Goal: Task Accomplishment & Management: Manage account settings

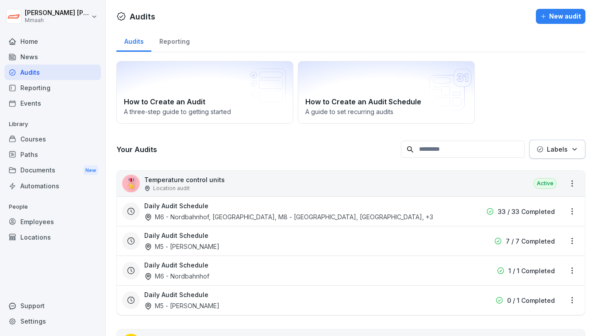
scroll to position [595, 0]
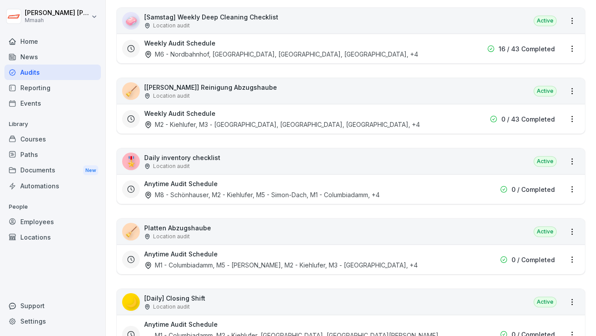
scroll to position [1141, 0]
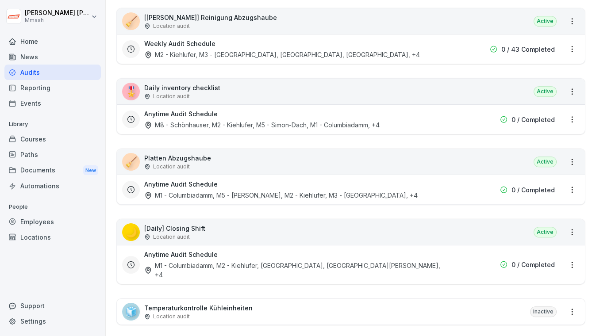
click at [402, 149] on div "🧹 [PERSON_NAME] Abzugshaube Location audit Active" at bounding box center [351, 162] width 468 height 26
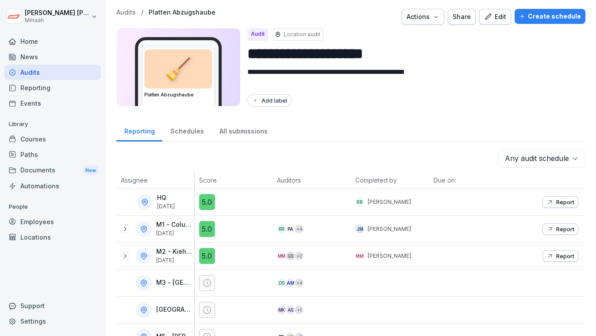
click at [536, 16] on div "Create schedule" at bounding box center [550, 16] width 62 height 10
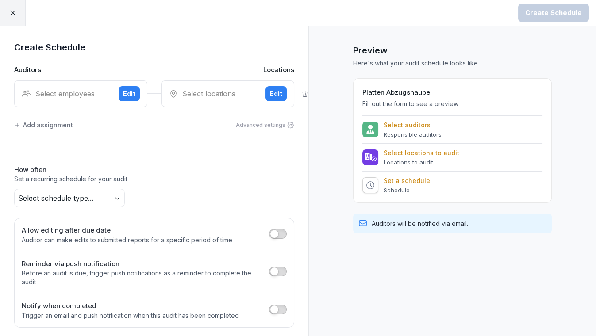
click at [44, 89] on div "Select employees" at bounding box center [67, 93] width 90 height 11
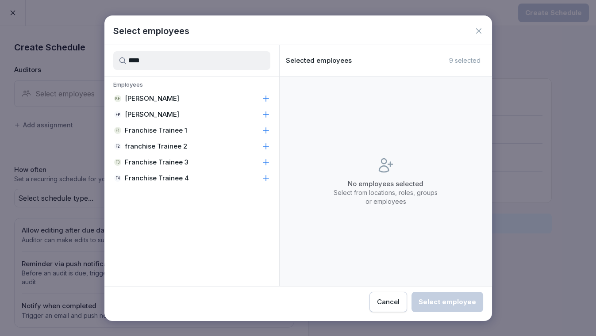
type input "****"
click at [152, 127] on p "Franchise Trainee 1" at bounding box center [156, 130] width 62 height 9
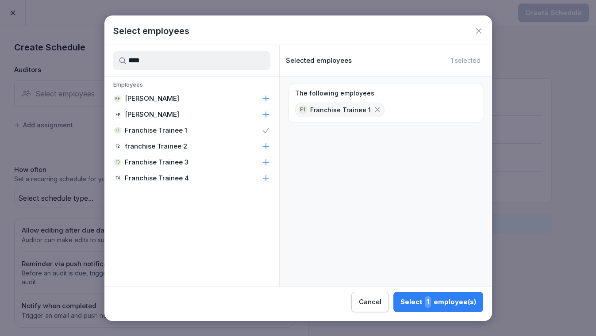
click at [429, 304] on span "1" at bounding box center [428, 301] width 6 height 11
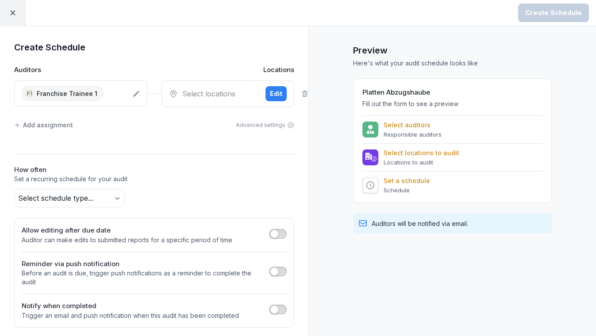
click at [198, 90] on div "Select locations" at bounding box center [214, 93] width 90 height 11
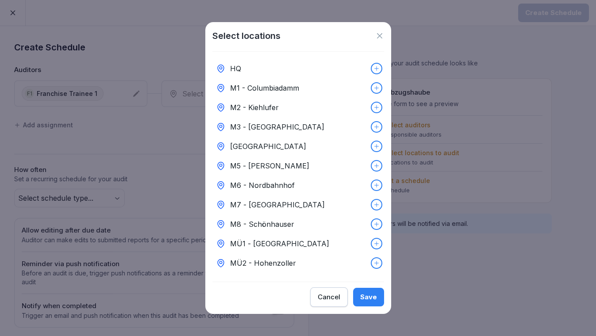
click at [266, 180] on p "M6 - Nordbahnhof" at bounding box center [262, 185] width 65 height 11
click at [374, 301] on div "Save" at bounding box center [368, 297] width 17 height 10
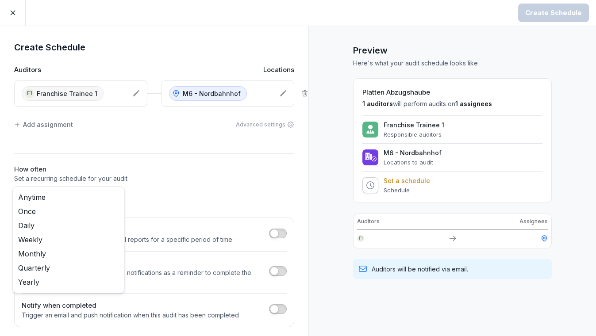
click at [101, 193] on body "Create Schedule Create Schedule Auditors Locations F1 Franchise Trainee 1 M6 - …" at bounding box center [298, 168] width 596 height 336
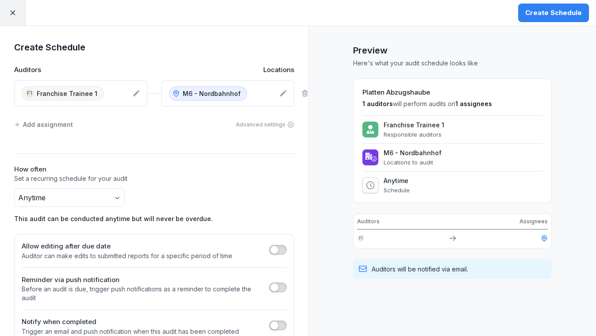
click at [566, 12] on div "Create Schedule" at bounding box center [553, 13] width 57 height 10
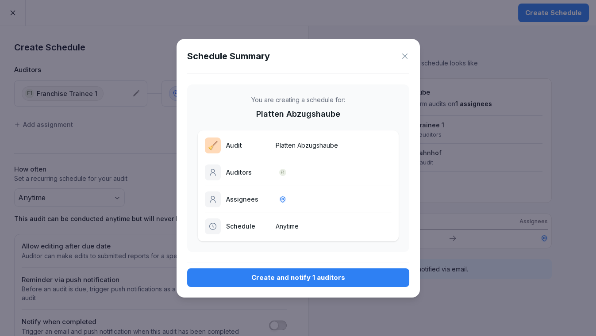
click at [299, 268] on button "Create and notify 1 auditors" at bounding box center [298, 277] width 222 height 19
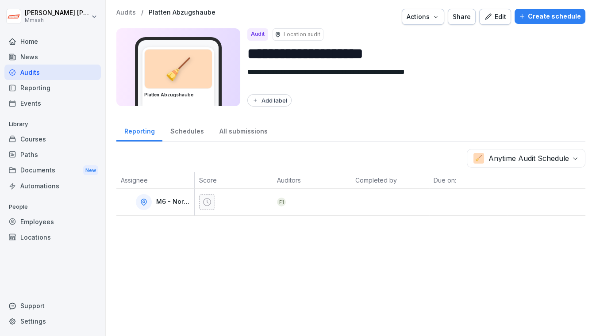
click at [68, 70] on div "Audits" at bounding box center [52, 72] width 96 height 15
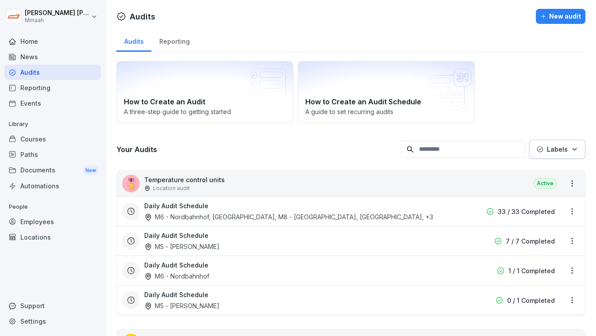
click at [467, 153] on input at bounding box center [463, 149] width 124 height 17
click at [562, 77] on div "How to Create an Audit A three-step guide to getting started How to Create an A…" at bounding box center [350, 92] width 469 height 63
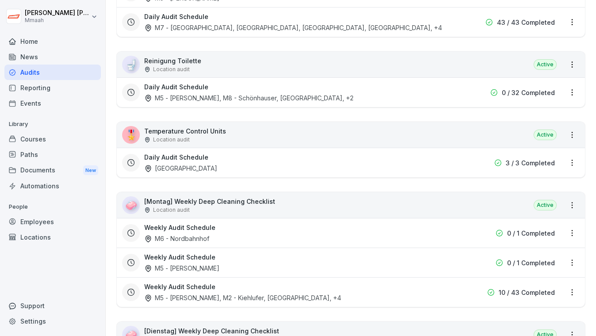
scroll to position [547, 0]
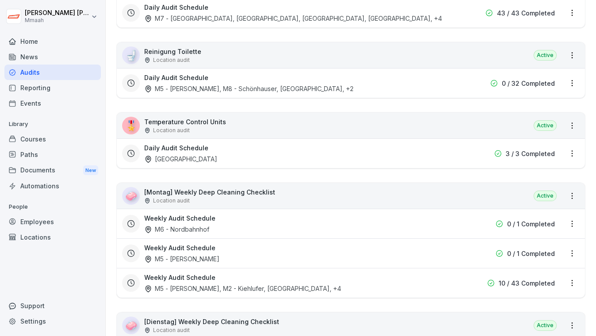
click at [409, 56] on div "🚽 Reinigung Toilette Location audit Active" at bounding box center [351, 55] width 468 height 26
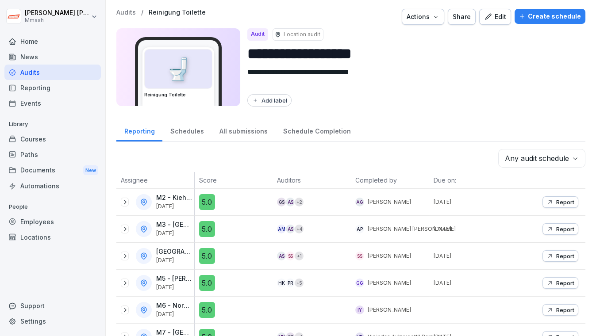
click at [533, 20] on div "Create schedule" at bounding box center [550, 16] width 62 height 10
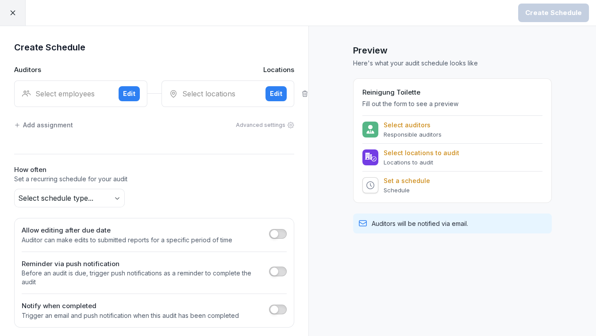
click at [52, 87] on div "Select employees Edit" at bounding box center [80, 93] width 133 height 27
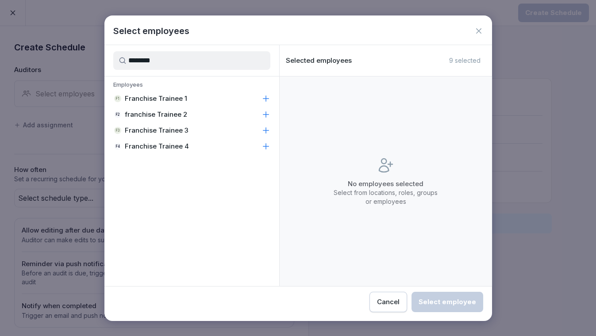
type input "********"
click at [131, 115] on p "franchise Trainee 2" at bounding box center [156, 114] width 62 height 9
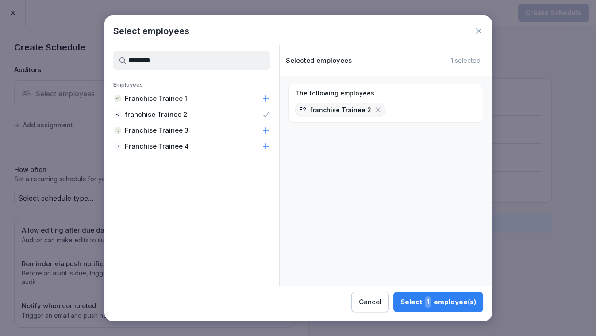
click at [452, 305] on div "Select 1 employee(s)" at bounding box center [438, 301] width 76 height 11
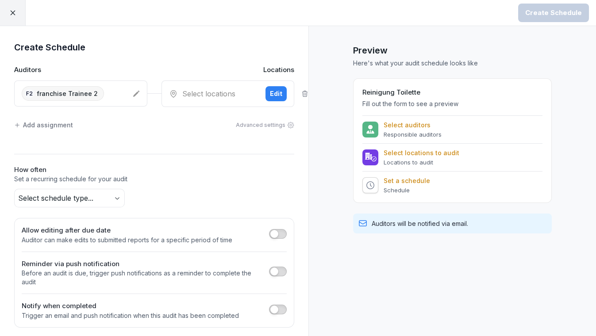
click at [191, 98] on div "Select locations" at bounding box center [214, 93] width 90 height 11
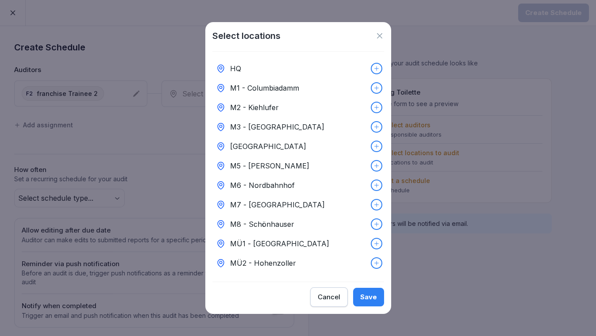
click at [262, 165] on p "M5 - [PERSON_NAME]" at bounding box center [269, 166] width 79 height 11
click at [373, 291] on button "Save" at bounding box center [368, 297] width 31 height 19
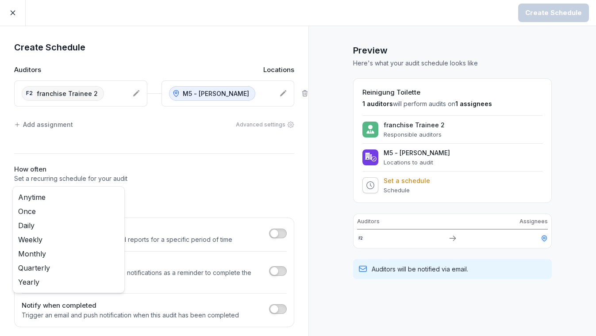
click at [80, 199] on body "Create Schedule Create Schedule Auditors Locations f2 franchise Trainee 2 M5 - …" at bounding box center [298, 168] width 596 height 336
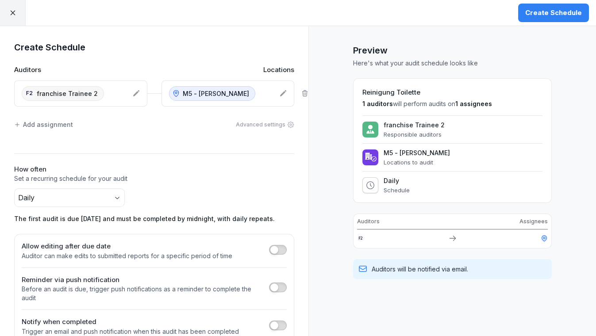
click at [550, 14] on div "Create Schedule" at bounding box center [553, 13] width 57 height 10
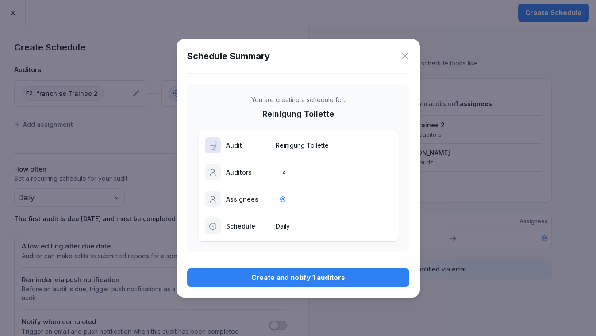
click at [232, 270] on button "Create and notify 1 auditors" at bounding box center [298, 277] width 222 height 19
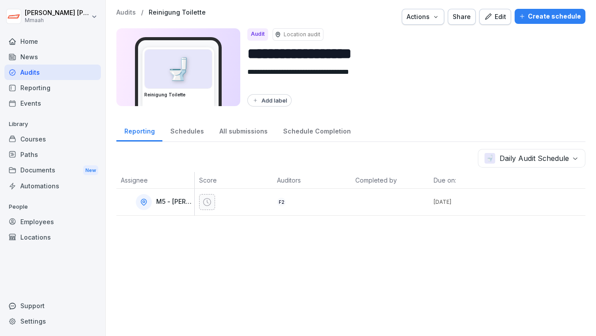
click at [45, 69] on div "Audits" at bounding box center [52, 72] width 96 height 15
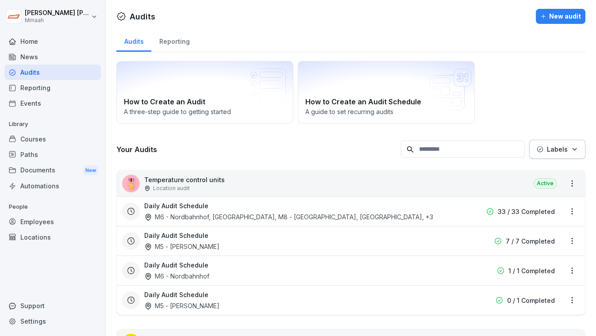
click at [548, 84] on div "How to Create an Audit A three-step guide to getting started How to Create an A…" at bounding box center [350, 92] width 469 height 63
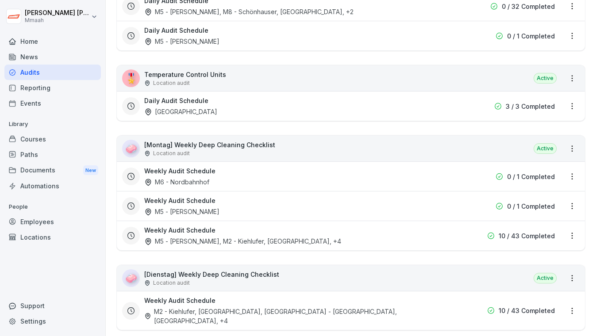
scroll to position [643, 0]
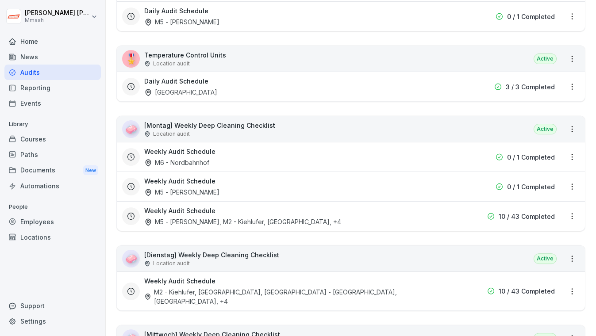
click at [328, 157] on div "Weekly Audit Schedule M6 - Nordbahnhof" at bounding box center [294, 157] width 300 height 20
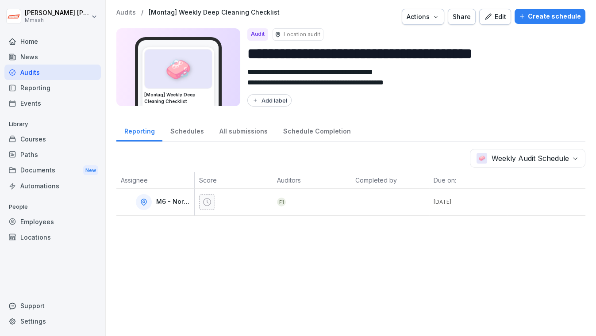
click at [50, 75] on div "Audits" at bounding box center [52, 72] width 96 height 15
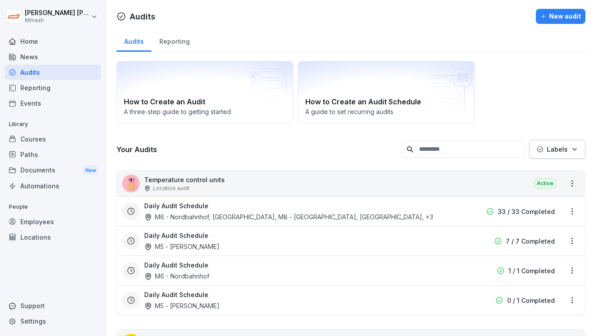
click at [577, 70] on div "How to Create an Audit A three-step guide to getting started How to Create an A…" at bounding box center [350, 92] width 469 height 63
drag, startPoint x: 577, startPoint y: 70, endPoint x: 565, endPoint y: 87, distance: 20.9
click at [565, 87] on div "How to Create an Audit A three-step guide to getting started How to Create an A…" at bounding box center [350, 92] width 469 height 63
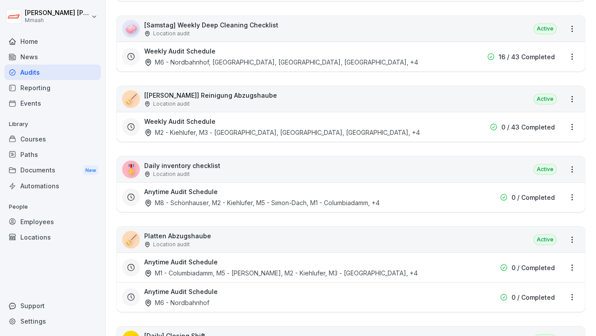
scroll to position [1110, 0]
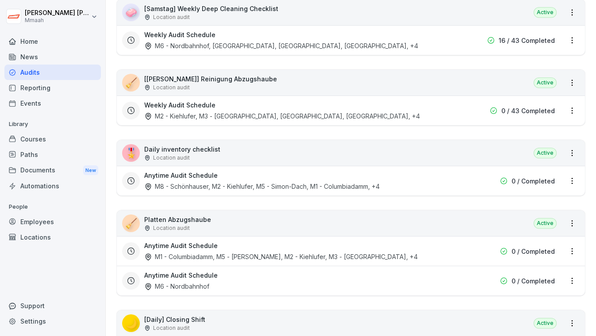
click at [361, 211] on div "🧹 [PERSON_NAME] Abzugshaube Location audit Active" at bounding box center [351, 224] width 468 height 26
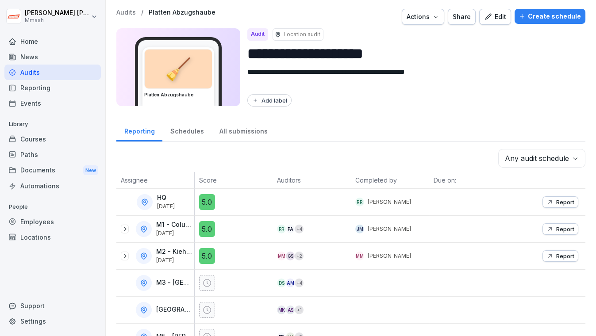
click at [536, 21] on div "Create schedule" at bounding box center [550, 16] width 62 height 10
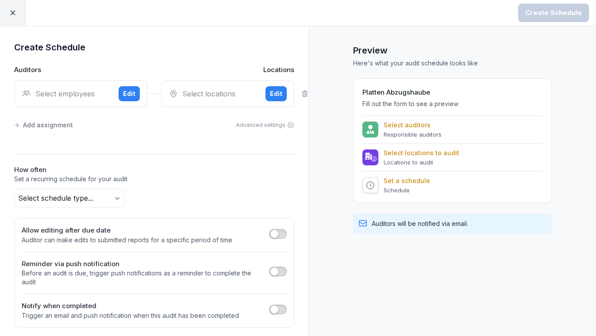
click at [58, 103] on div "Select employees Edit" at bounding box center [80, 93] width 133 height 27
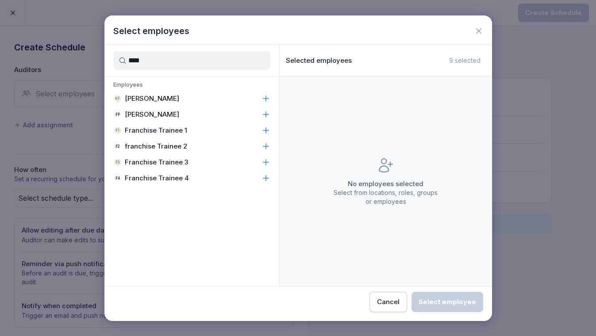
type input "****"
click at [165, 144] on p "franchise Trainee 2" at bounding box center [156, 146] width 62 height 9
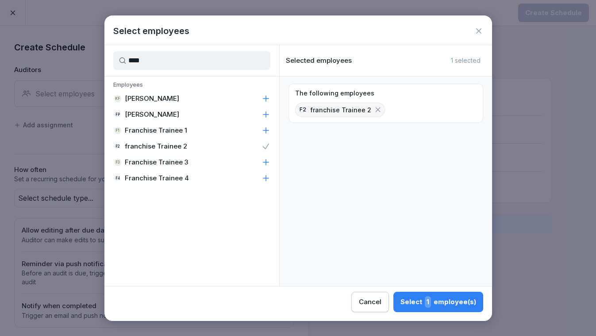
click at [430, 296] on span "1" at bounding box center [428, 301] width 6 height 11
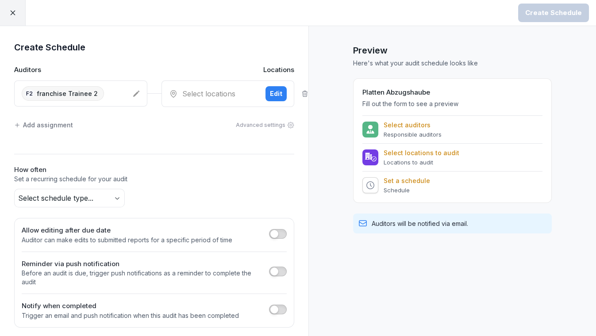
click at [215, 95] on div "Select locations" at bounding box center [214, 93] width 90 height 11
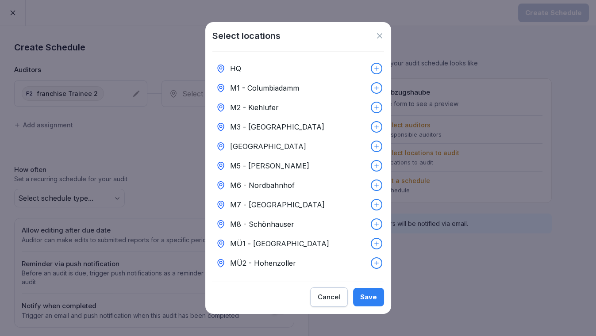
click at [259, 171] on div "M5 - [PERSON_NAME]" at bounding box center [298, 165] width 172 height 19
click at [374, 307] on div "Cancel Save" at bounding box center [298, 296] width 172 height 19
click at [369, 302] on div "Save" at bounding box center [368, 297] width 17 height 10
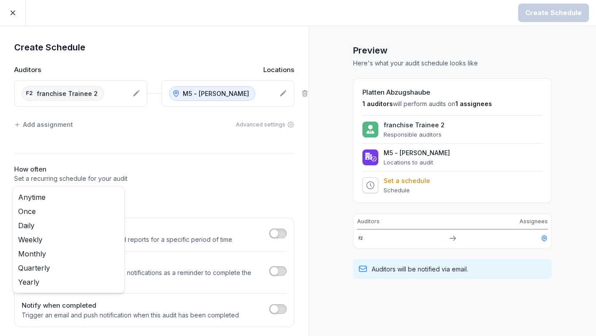
click at [93, 190] on body "Create Schedule Create Schedule Auditors Locations f2 franchise Trainee 2 M5 - …" at bounding box center [298, 168] width 596 height 336
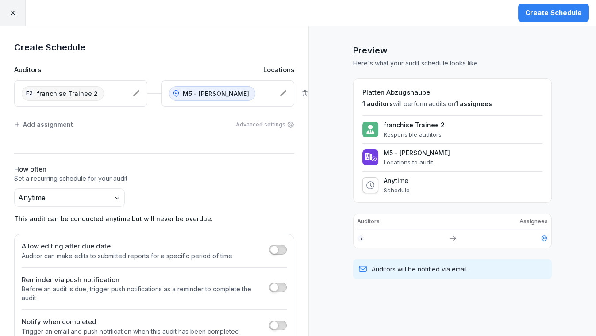
click at [560, 12] on div "Create Schedule" at bounding box center [553, 13] width 57 height 10
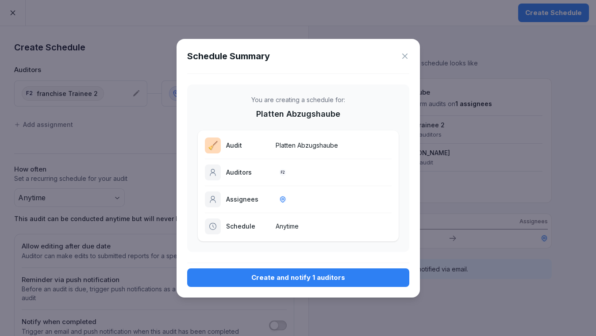
click at [351, 280] on div "Create and notify 1 auditors" at bounding box center [298, 278] width 208 height 10
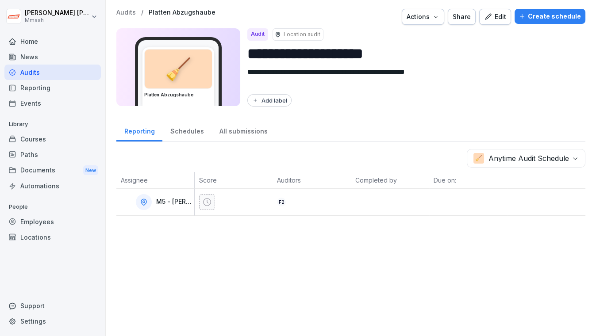
click at [41, 78] on div "Audits" at bounding box center [52, 72] width 96 height 15
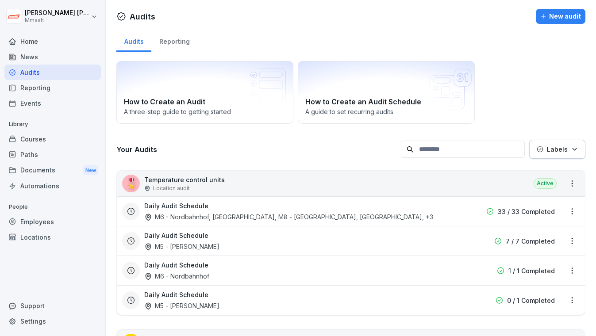
click at [560, 71] on div "How to Create an Audit A three-step guide to getting started How to Create an A…" at bounding box center [350, 92] width 469 height 63
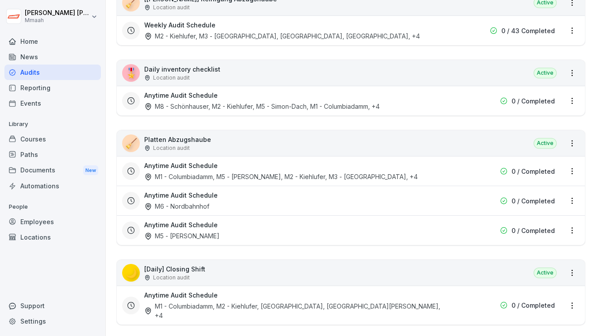
scroll to position [1206, 0]
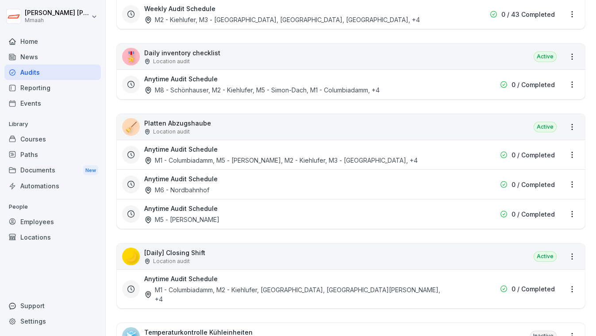
click at [346, 248] on div "🌙 [Daily] Closing Shift Location audit Active" at bounding box center [351, 257] width 468 height 26
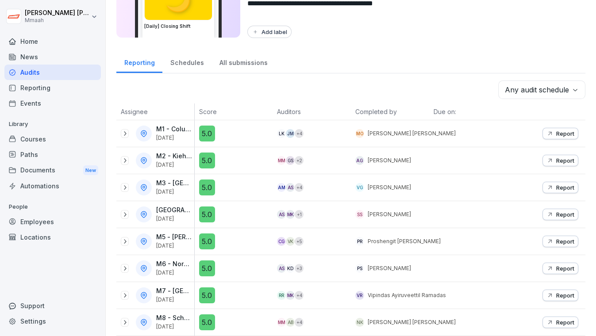
click at [469, 54] on div "Reporting Schedules All submissions" at bounding box center [350, 61] width 469 height 23
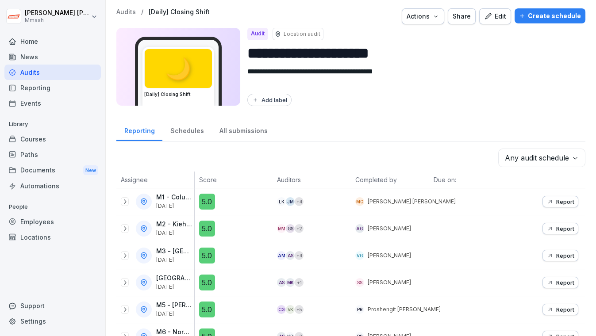
scroll to position [0, 0]
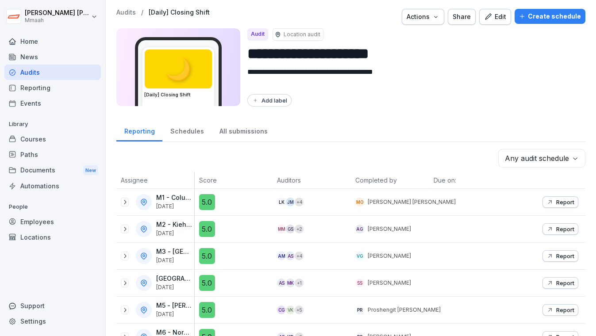
click at [545, 18] on div "Create schedule" at bounding box center [550, 16] width 62 height 10
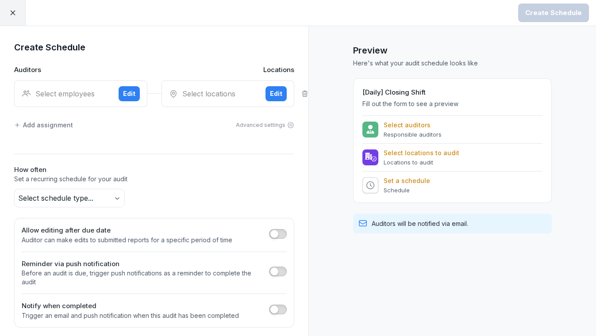
click at [79, 93] on div "Select employees" at bounding box center [67, 93] width 90 height 11
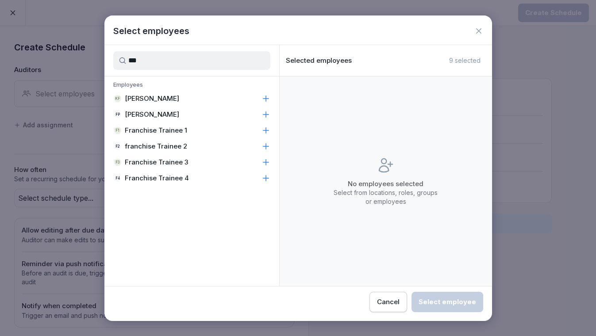
type input "***"
click at [126, 130] on p "Franchise Trainee 1" at bounding box center [156, 130] width 62 height 9
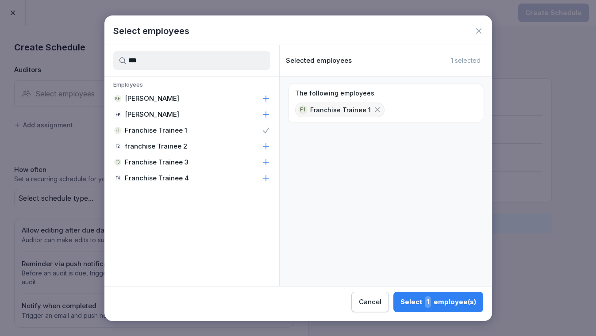
click at [460, 303] on div "Select 1 employee(s)" at bounding box center [438, 301] width 76 height 11
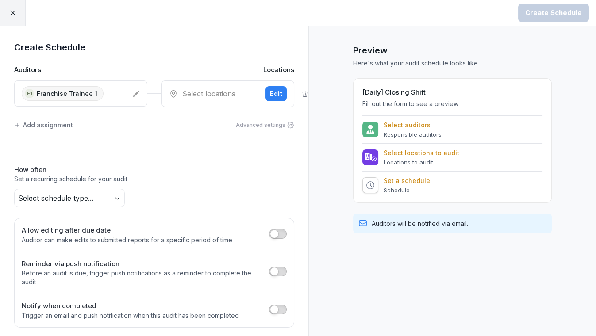
click at [234, 93] on div "Select locations" at bounding box center [214, 93] width 90 height 11
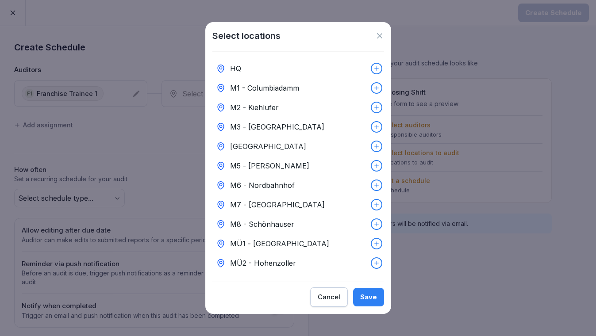
click at [264, 188] on p "M6 - Nordbahnhof" at bounding box center [262, 185] width 65 height 11
click at [368, 302] on div "Save" at bounding box center [368, 297] width 17 height 10
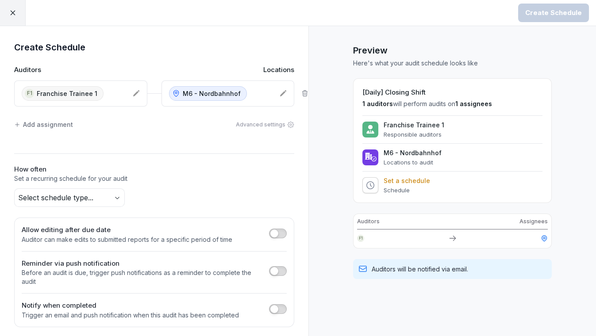
click at [35, 123] on div "Add assignment" at bounding box center [43, 124] width 59 height 9
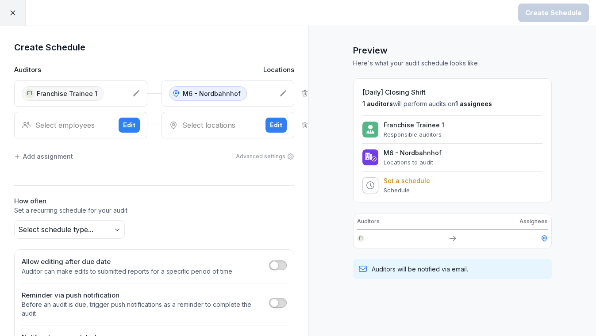
click at [51, 123] on div "Select employees" at bounding box center [67, 125] width 90 height 11
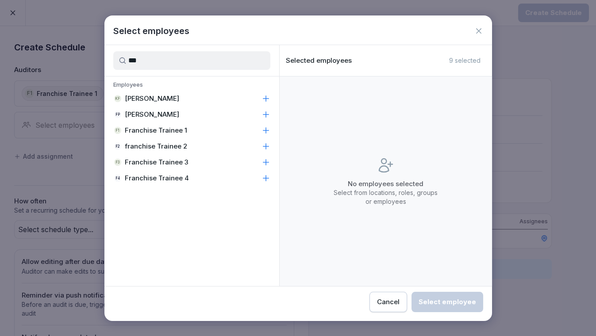
type input "***"
click at [148, 139] on div "f2 franchise Trainee 2" at bounding box center [191, 146] width 175 height 16
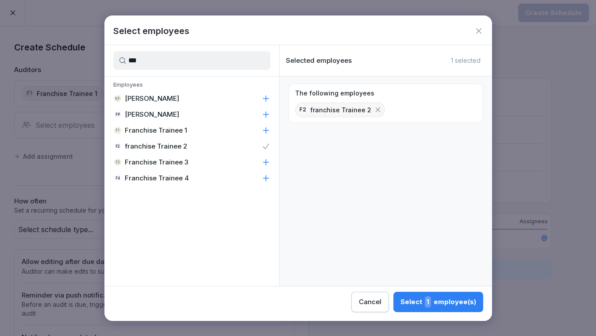
click at [433, 295] on button "Select 1 employee(s)" at bounding box center [438, 302] width 90 height 20
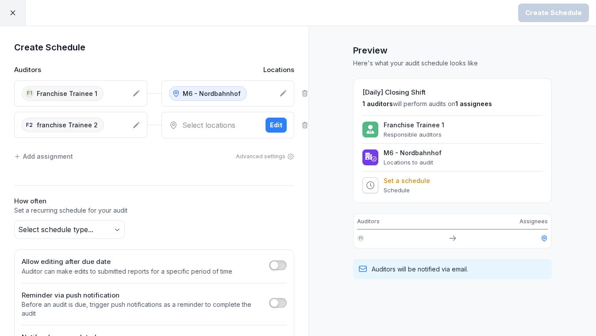
click at [192, 125] on div "Select locations" at bounding box center [214, 125] width 90 height 11
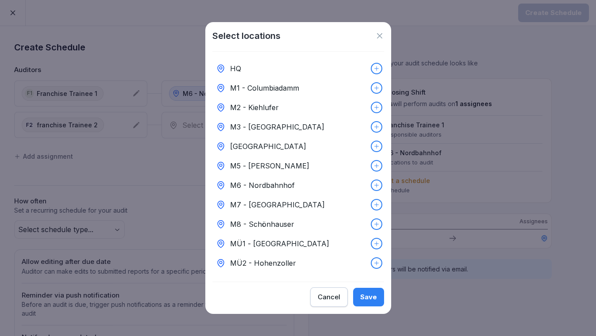
click at [260, 161] on p "M5 - [PERSON_NAME]" at bounding box center [269, 166] width 79 height 11
click at [363, 301] on div "Save" at bounding box center [368, 297] width 17 height 10
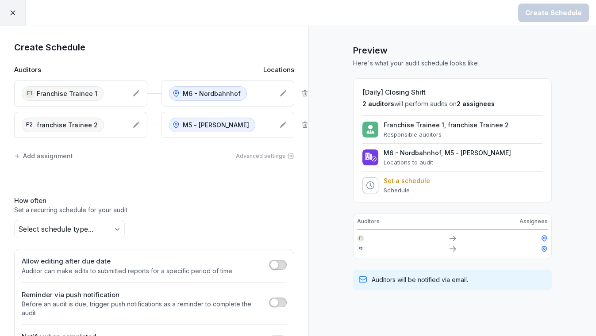
click at [531, 47] on h1 "Preview" at bounding box center [452, 50] width 199 height 13
click at [207, 163] on div "Add assignment Advanced settings" at bounding box center [154, 156] width 280 height 19
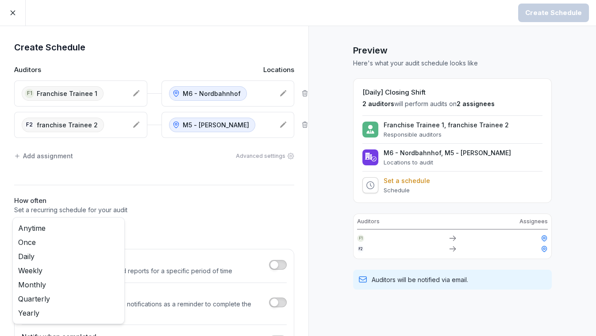
click at [83, 229] on body "Create Schedule Create Schedule Auditors Locations F1 Franchise Trainee 1 M6 - …" at bounding box center [298, 168] width 596 height 336
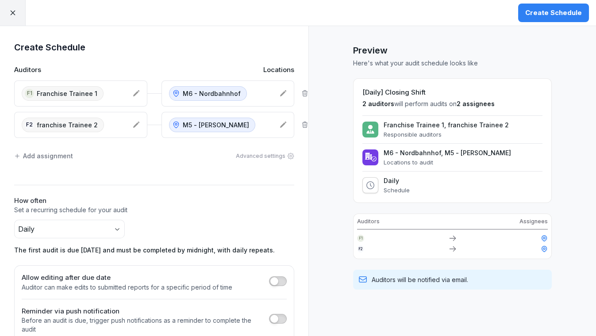
click at [548, 9] on div "Create Schedule" at bounding box center [553, 13] width 57 height 10
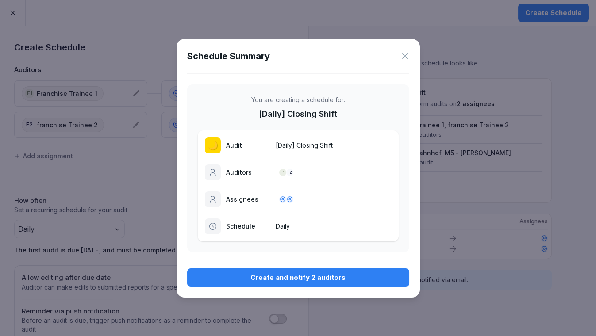
click at [282, 277] on div "Create and notify 2 auditors" at bounding box center [298, 278] width 208 height 10
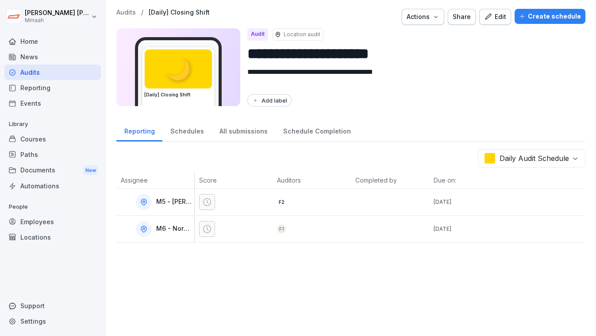
click at [71, 68] on div "Audits" at bounding box center [52, 72] width 96 height 15
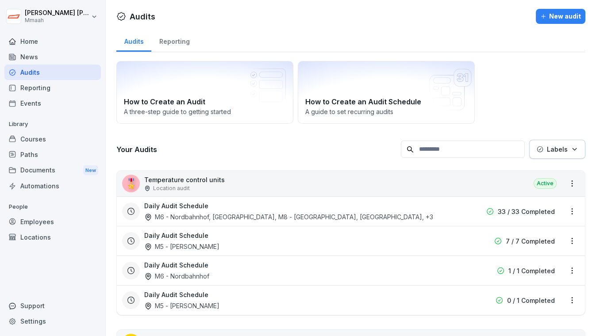
click at [546, 82] on div "How to Create an Audit A three-step guide to getting started How to Create an A…" at bounding box center [350, 92] width 469 height 63
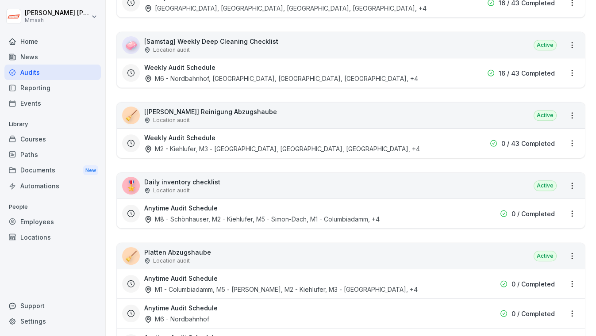
scroll to position [1190, 0]
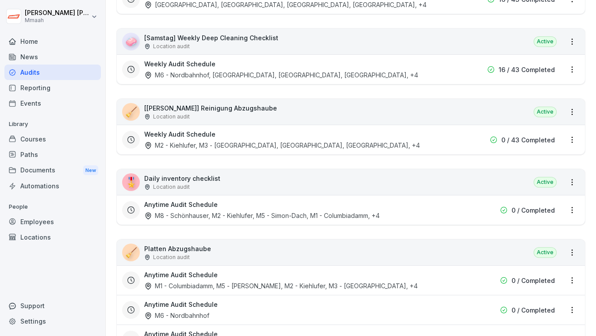
click at [374, 169] on div "🎖️ Daily inventory checklist Location audit Active" at bounding box center [351, 182] width 468 height 26
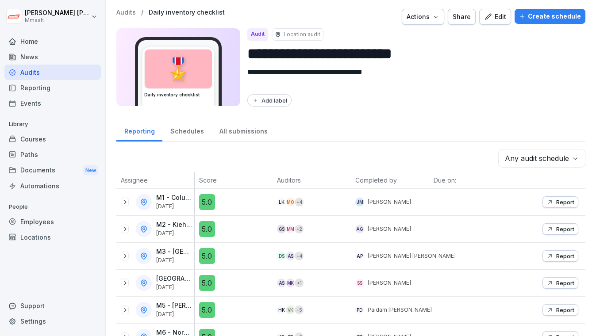
click at [502, 24] on button "Edit" at bounding box center [495, 17] width 32 height 16
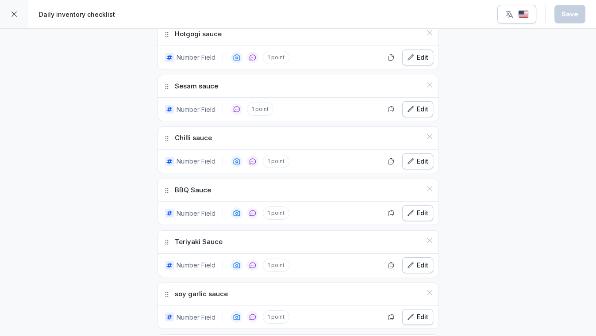
scroll to position [1238, 0]
click at [413, 103] on button "Edit" at bounding box center [417, 110] width 31 height 16
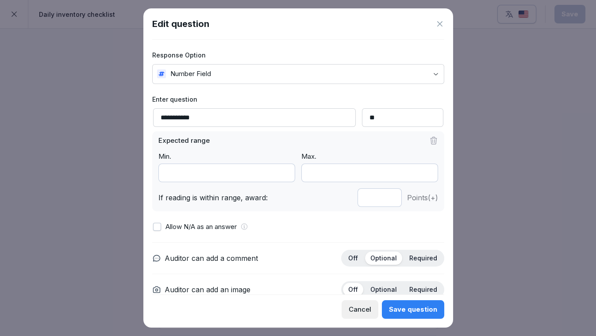
click at [368, 121] on input "**" at bounding box center [402, 117] width 81 height 19
type input "*"
click at [412, 316] on button "Save question" at bounding box center [413, 309] width 62 height 19
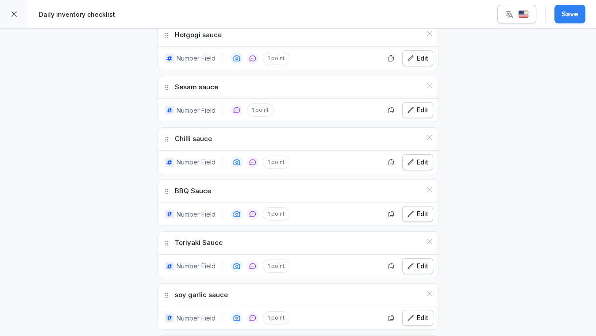
click at [573, 19] on button "Save" at bounding box center [569, 14] width 31 height 19
click at [529, 19] on button "button" at bounding box center [516, 14] width 39 height 19
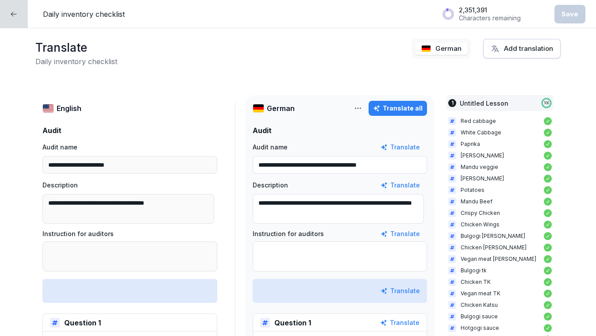
click at [391, 114] on button "Translate all" at bounding box center [397, 108] width 58 height 15
click at [575, 14] on div "Save" at bounding box center [569, 14] width 17 height 10
click at [17, 20] on div at bounding box center [14, 14] width 28 height 28
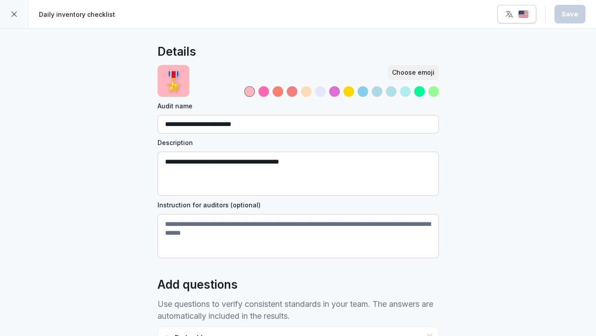
click at [17, 20] on div at bounding box center [14, 14] width 28 height 28
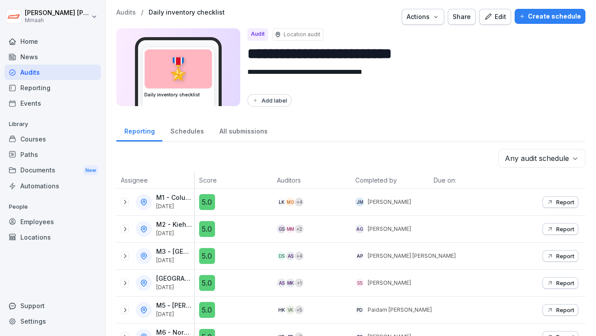
click at [42, 71] on div "Audits" at bounding box center [52, 72] width 96 height 15
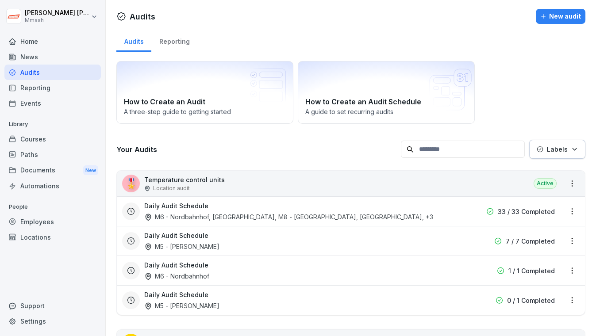
click at [524, 83] on div "How to Create an Audit A three-step guide to getting started How to Create an A…" at bounding box center [350, 92] width 469 height 63
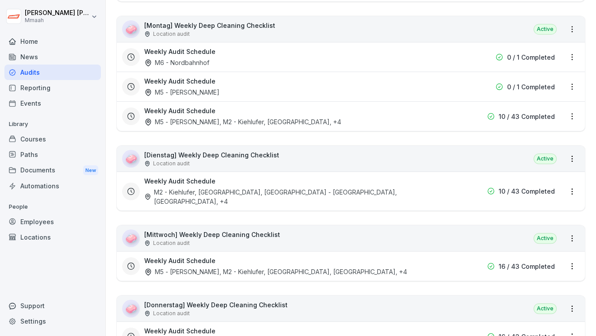
scroll to position [868, 0]
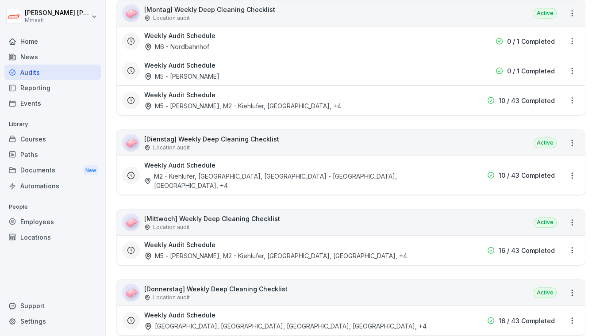
click at [460, 130] on div "🧼 [Dienstag] Weekly Deep Cleaning Checklist Location audit Active" at bounding box center [351, 143] width 468 height 26
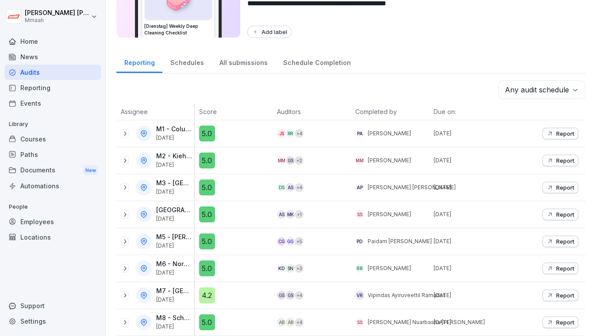
scroll to position [72, 0]
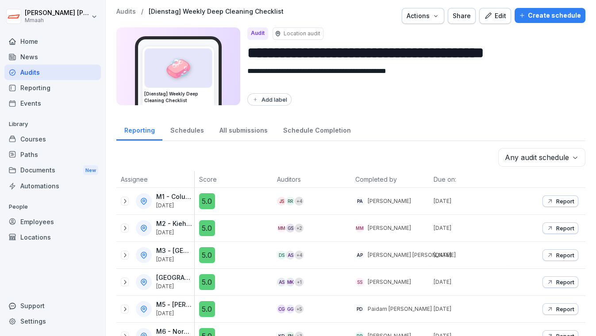
scroll to position [0, 0]
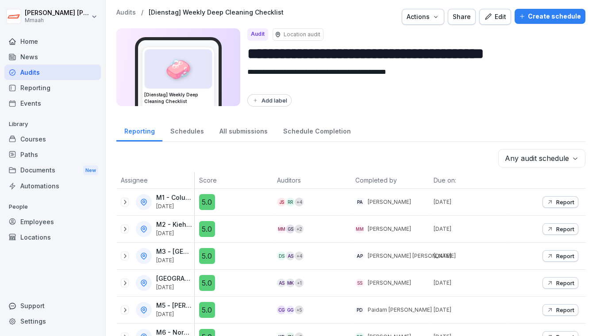
click at [546, 18] on div "Create schedule" at bounding box center [550, 16] width 62 height 10
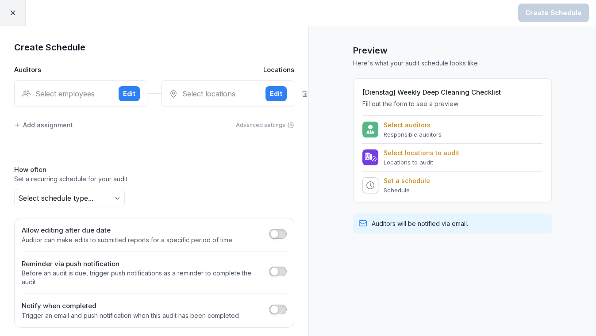
click at [83, 93] on div "Select employees" at bounding box center [67, 93] width 90 height 11
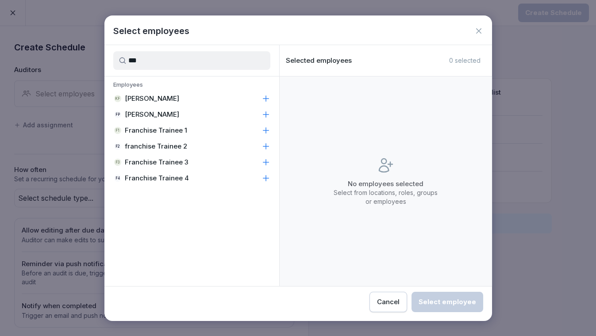
type input "***"
click at [177, 131] on p "Franchise Trainee 1" at bounding box center [156, 130] width 62 height 9
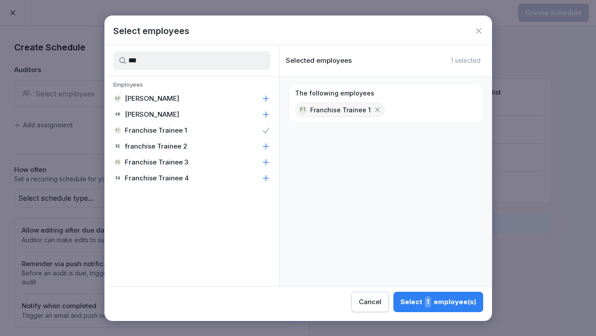
click at [419, 304] on div "Select 1 employee(s)" at bounding box center [438, 301] width 76 height 11
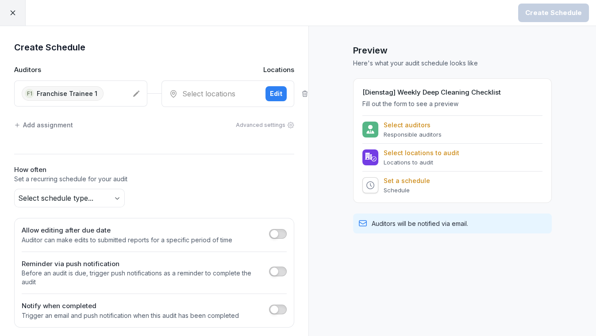
click at [212, 91] on div "Select locations" at bounding box center [214, 93] width 90 height 11
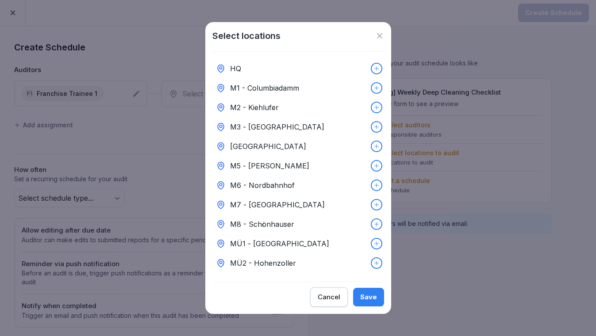
click at [261, 184] on p "M6 - Nordbahnhof" at bounding box center [262, 185] width 65 height 11
click at [371, 291] on button "Save" at bounding box center [368, 297] width 31 height 19
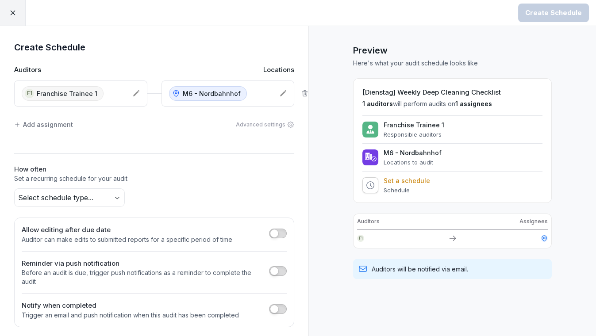
click at [51, 121] on div "Add assignment" at bounding box center [43, 124] width 59 height 9
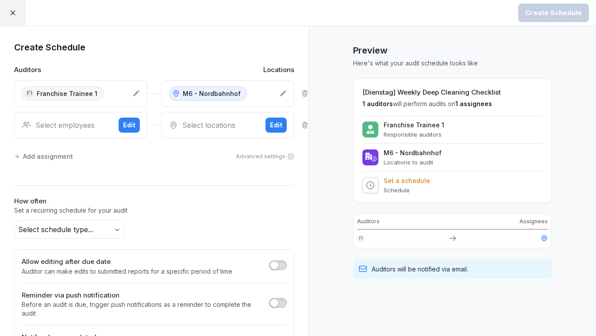
click at [88, 115] on div "Select employees Edit" at bounding box center [80, 125] width 133 height 27
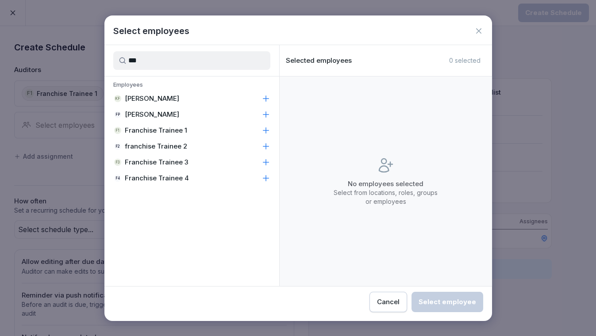
type input "***"
click at [146, 145] on p "franchise Trainee 2" at bounding box center [156, 146] width 62 height 9
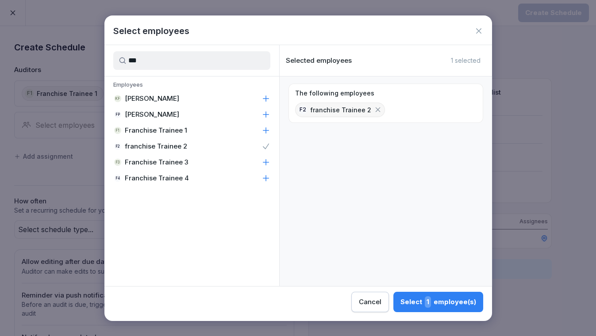
click at [410, 294] on button "Select 1 employee(s)" at bounding box center [438, 302] width 90 height 20
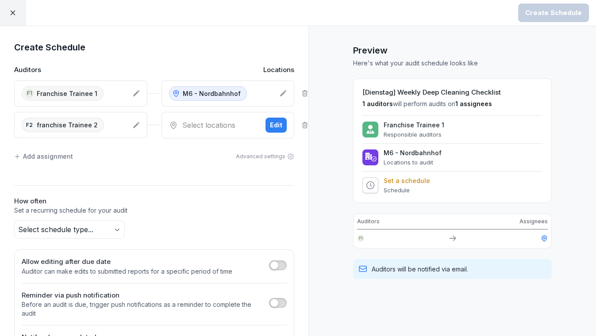
click at [200, 122] on div "Select locations" at bounding box center [214, 125] width 90 height 11
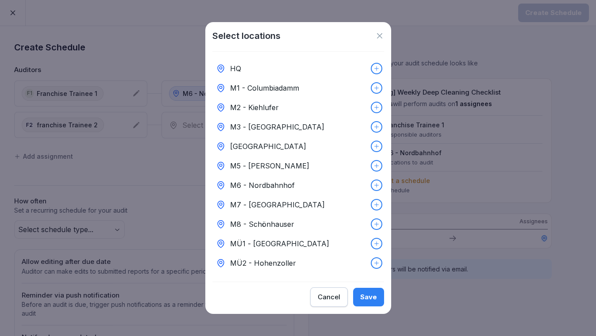
click at [263, 169] on div "M5 - [PERSON_NAME]" at bounding box center [298, 165] width 172 height 19
click at [370, 306] on button "Save" at bounding box center [368, 297] width 31 height 19
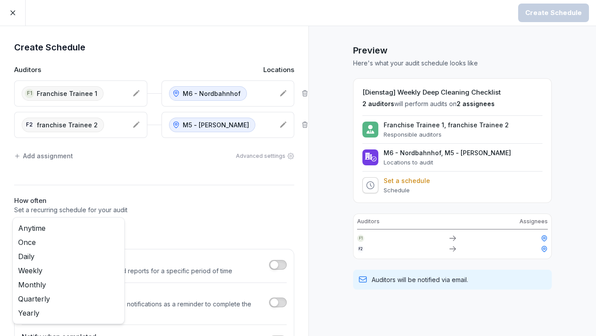
click at [35, 227] on body "Create Schedule Create Schedule Auditors Locations F1 Franchise Trainee 1 M6 - …" at bounding box center [298, 168] width 596 height 336
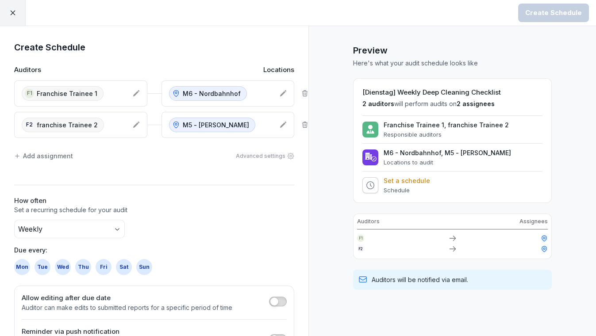
click at [44, 263] on div "Tue" at bounding box center [42, 267] width 16 height 16
click at [552, 10] on div "Create Schedule" at bounding box center [553, 13] width 57 height 10
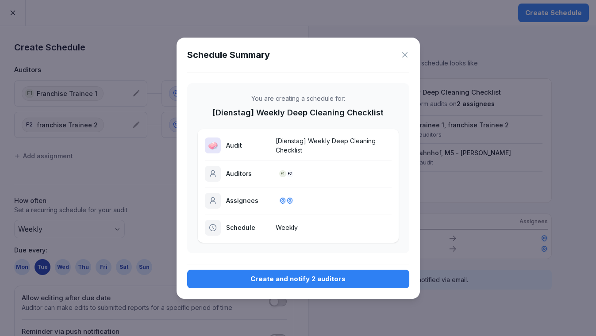
click at [306, 277] on div "Create and notify 2 auditors" at bounding box center [298, 279] width 208 height 10
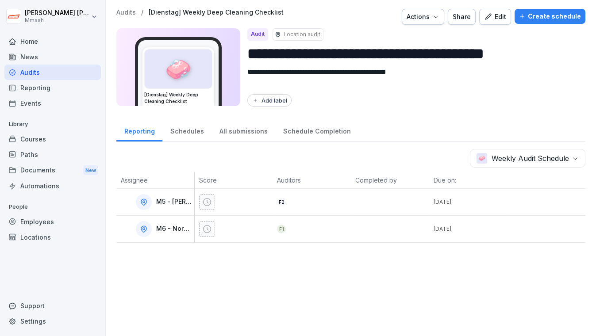
click at [23, 72] on div "Audits" at bounding box center [52, 72] width 96 height 15
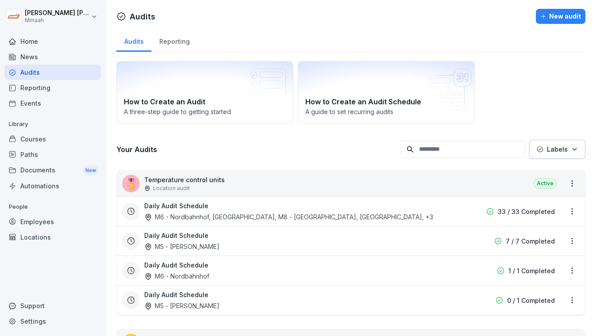
click at [548, 76] on div "How to Create an Audit A three-step guide to getting started How to Create an A…" at bounding box center [350, 92] width 469 height 63
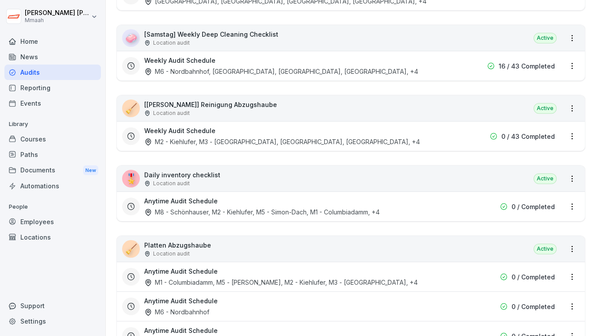
scroll to position [1222, 0]
click at [384, 167] on div "🎖️ Daily inventory checklist Location audit Active" at bounding box center [351, 180] width 468 height 26
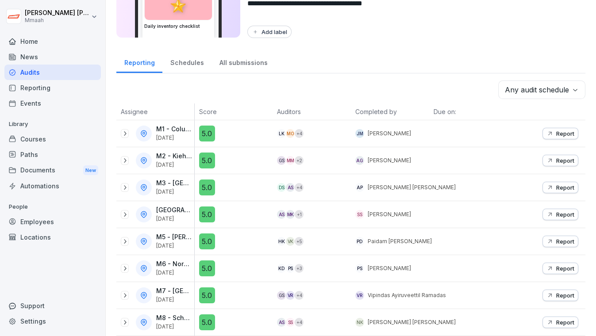
scroll to position [72, 0]
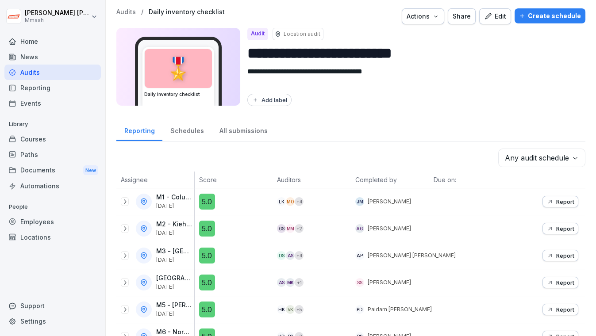
scroll to position [0, 0]
click at [525, 16] on div "Create schedule" at bounding box center [550, 16] width 62 height 10
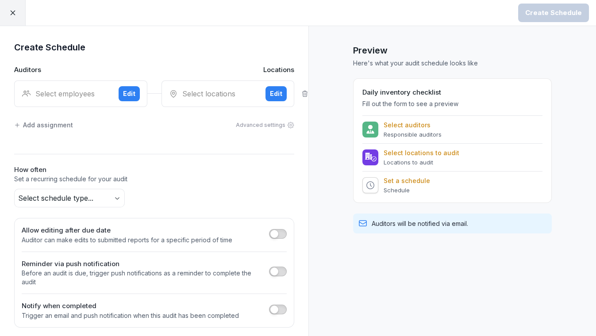
click at [68, 101] on div "Select employees Edit" at bounding box center [80, 93] width 133 height 27
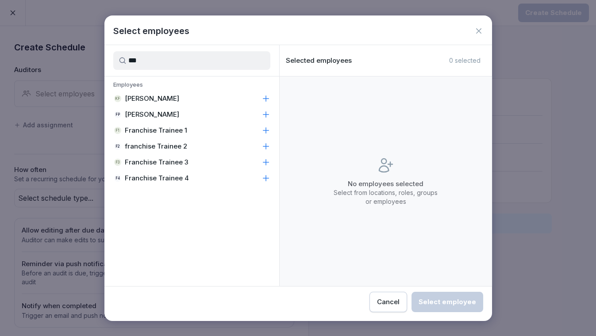
type input "***"
click at [145, 132] on p "Franchise Trainee 1" at bounding box center [156, 130] width 62 height 9
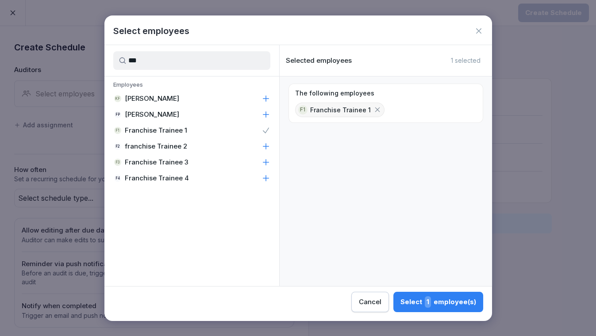
click at [430, 304] on span "1" at bounding box center [428, 301] width 6 height 11
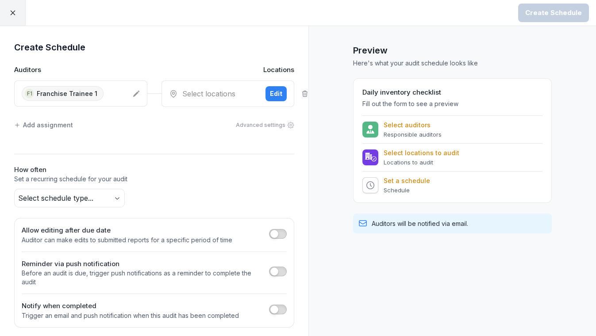
click at [195, 91] on div "Select locations" at bounding box center [214, 93] width 90 height 11
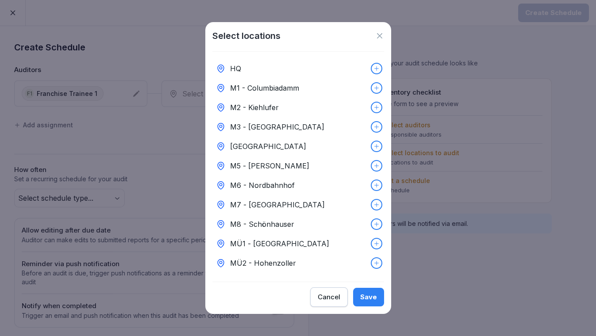
click at [272, 180] on p "M6 - Nordbahnhof" at bounding box center [262, 185] width 65 height 11
click at [366, 294] on button "Save" at bounding box center [368, 297] width 31 height 19
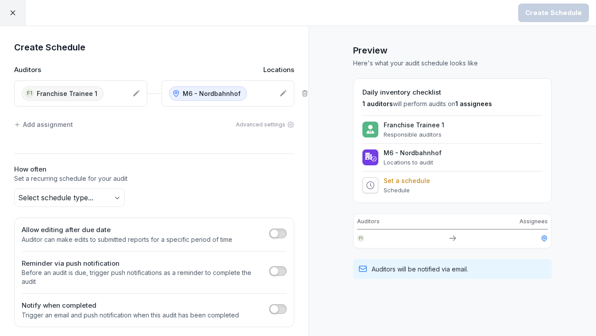
click at [42, 127] on div "Add assignment" at bounding box center [43, 124] width 59 height 9
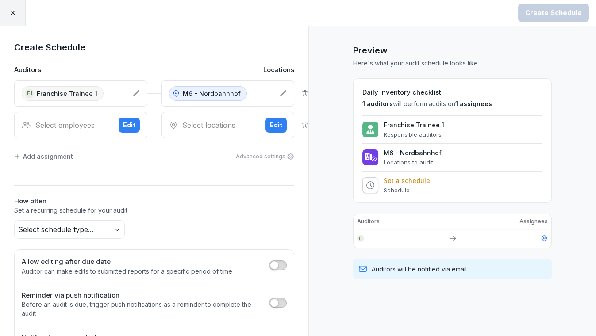
click at [71, 122] on div "Select employees" at bounding box center [67, 125] width 90 height 11
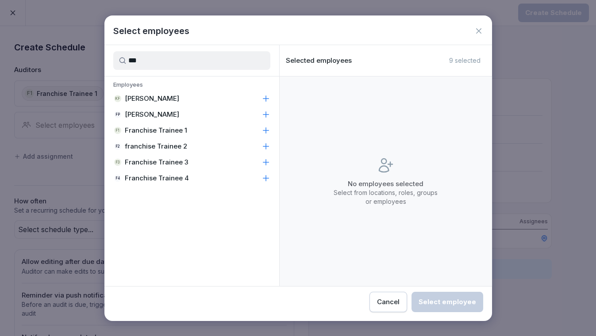
type input "***"
click at [166, 146] on p "franchise Trainee 2" at bounding box center [156, 146] width 62 height 9
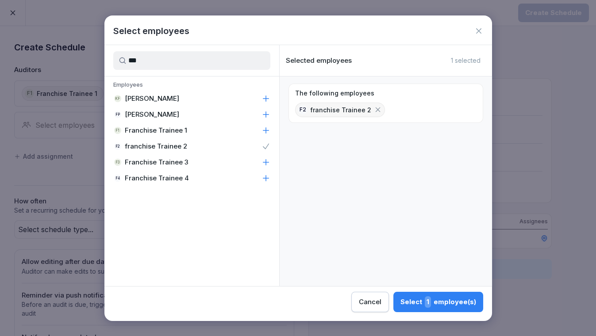
click at [425, 303] on div "Select 1 employee(s)" at bounding box center [438, 301] width 76 height 11
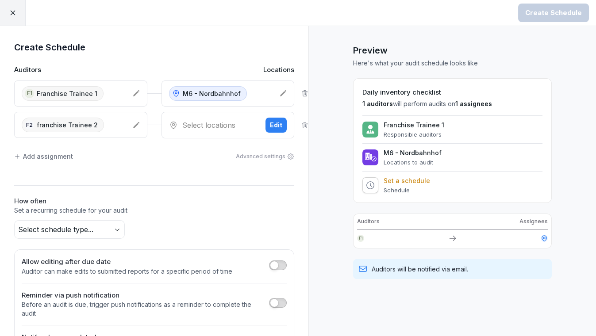
click at [276, 127] on div "Edit" at bounding box center [276, 125] width 12 height 10
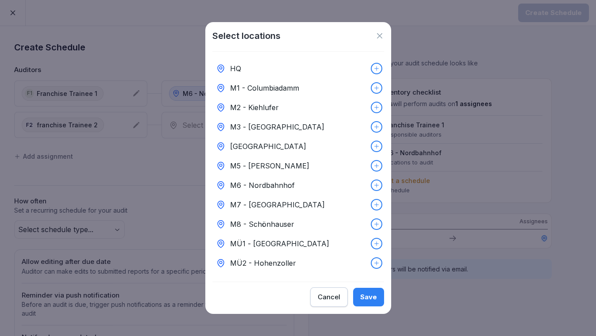
click at [260, 161] on p "M5 - [PERSON_NAME]" at bounding box center [269, 166] width 79 height 11
click at [368, 306] on button "Save" at bounding box center [368, 297] width 31 height 19
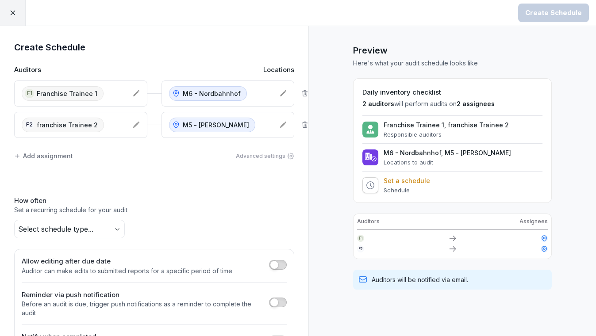
click at [117, 230] on body "Create Schedule Create Schedule Auditors Locations F1 Franchise Trainee 1 M6 - …" at bounding box center [298, 168] width 596 height 336
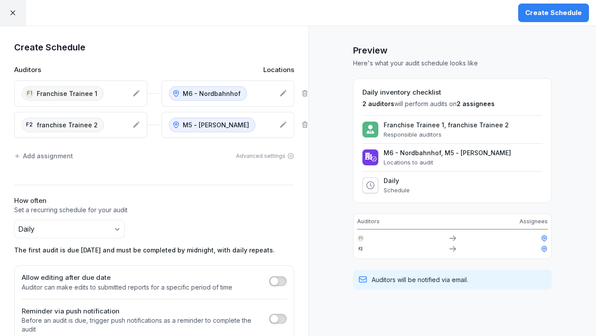
click at [542, 15] on div "Create Schedule" at bounding box center [553, 13] width 57 height 10
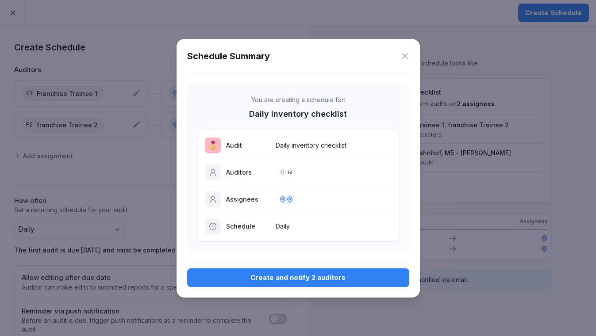
click at [268, 279] on div "Create and notify 2 auditors" at bounding box center [298, 278] width 208 height 10
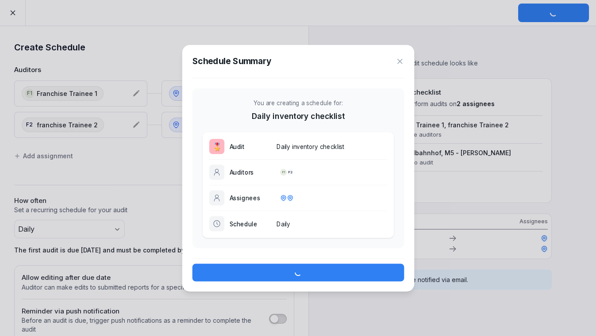
click at [531, 88] on div at bounding box center [298, 168] width 596 height 336
